Goal: Task Accomplishment & Management: Use online tool/utility

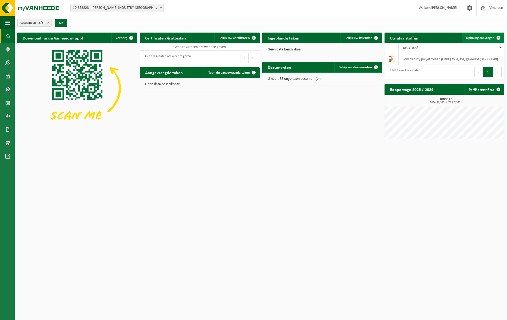
click at [484, 37] on span "Ophaling aanvragen" at bounding box center [480, 37] width 29 height 3
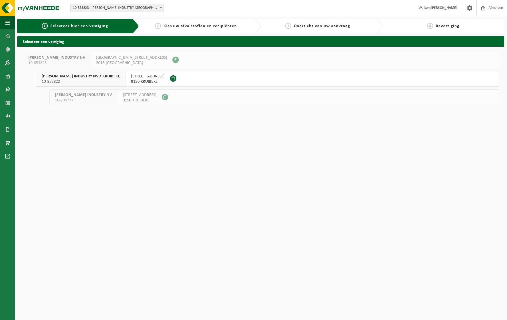
click at [90, 76] on span "DE KEYSER RUDY WOOD INDUSTRY NV / KRUIBEKE" at bounding box center [81, 76] width 78 height 5
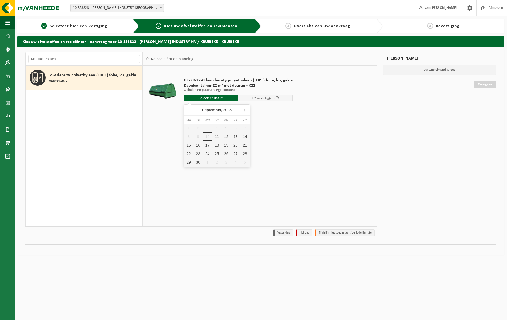
click at [212, 97] on input "text" at bounding box center [211, 98] width 54 height 7
click at [217, 137] on div "11" at bounding box center [216, 136] width 9 height 9
type input "Van 2025-09-11"
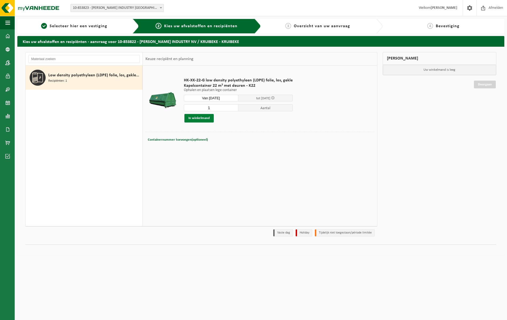
click at [206, 117] on button "In winkelmand" at bounding box center [198, 118] width 29 height 9
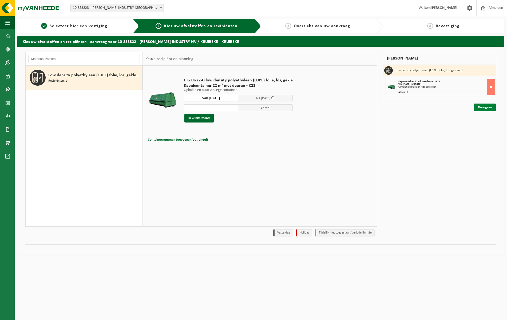
click at [488, 106] on link "Doorgaan" at bounding box center [485, 108] width 22 height 8
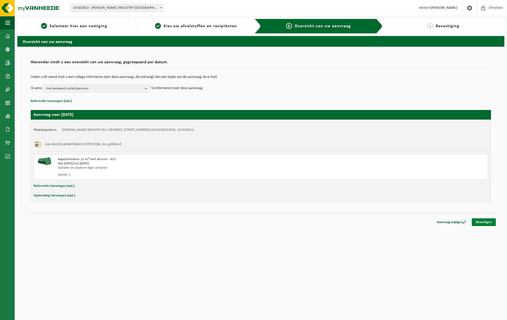
click at [486, 221] on link "Bevestigen" at bounding box center [484, 222] width 24 height 8
